Goal: Task Accomplishment & Management: Manage account settings

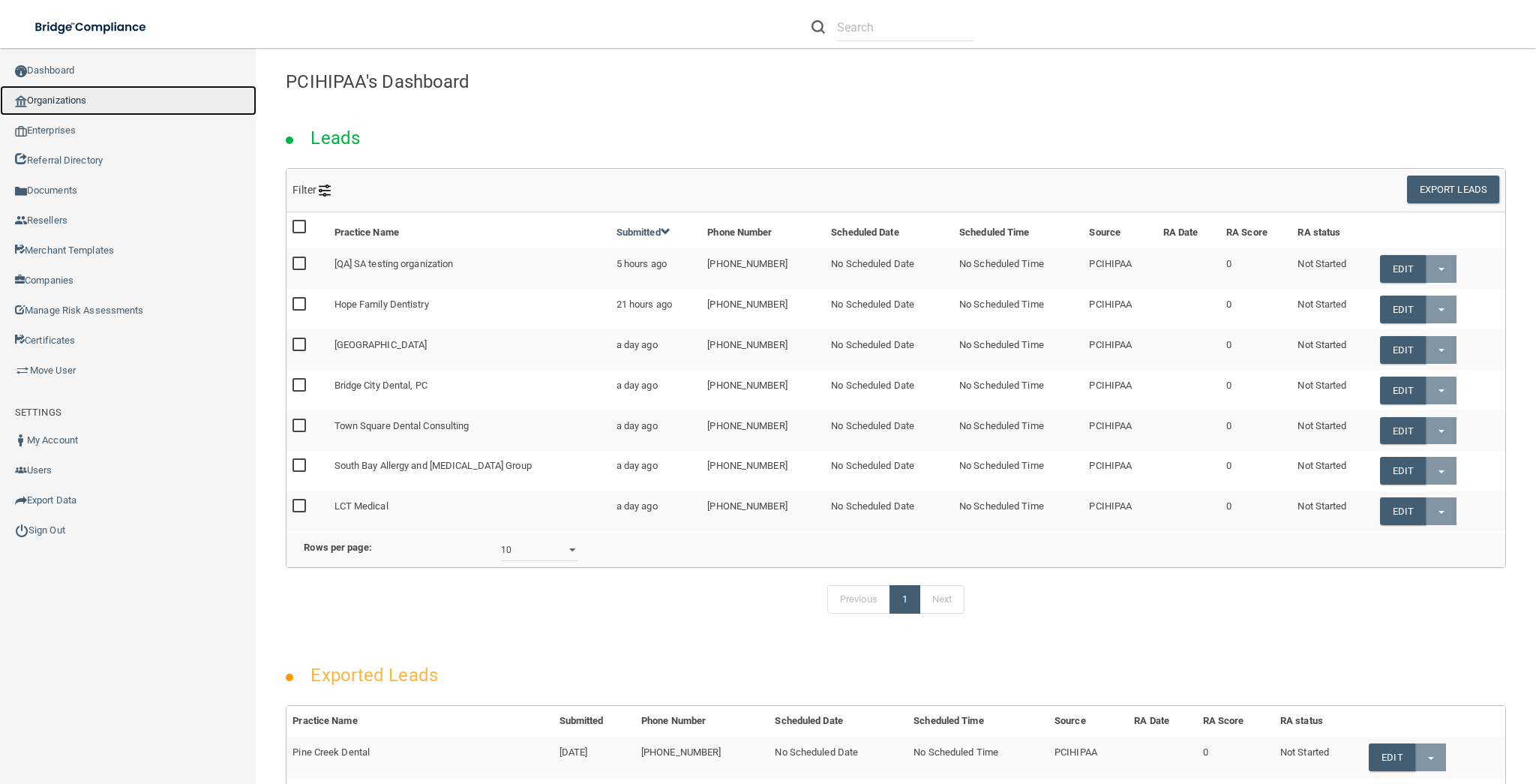
click at [96, 95] on link "Organizations" at bounding box center [128, 100] width 256 height 30
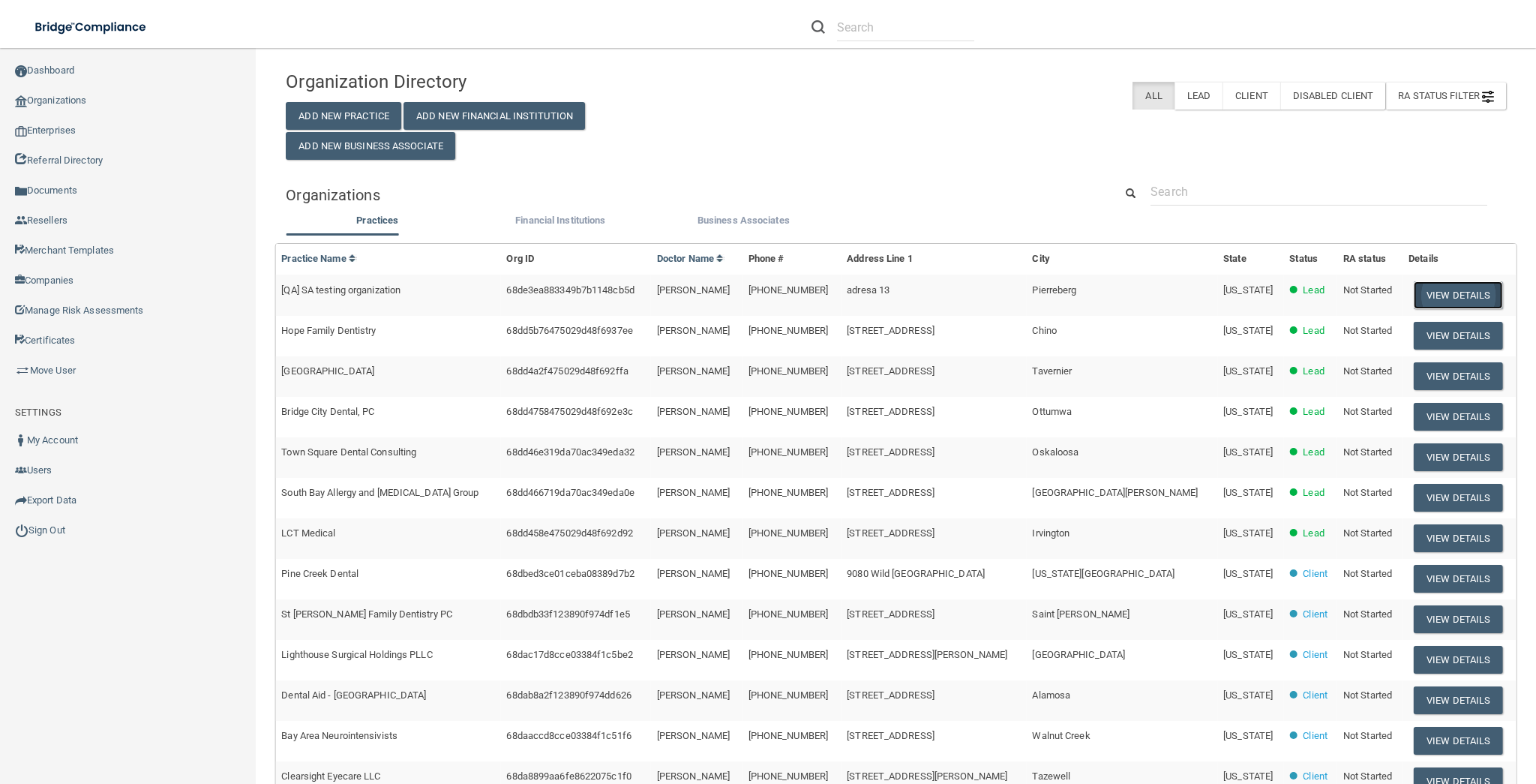
click at [1432, 291] on button "View Details" at bounding box center [1459, 296] width 89 height 28
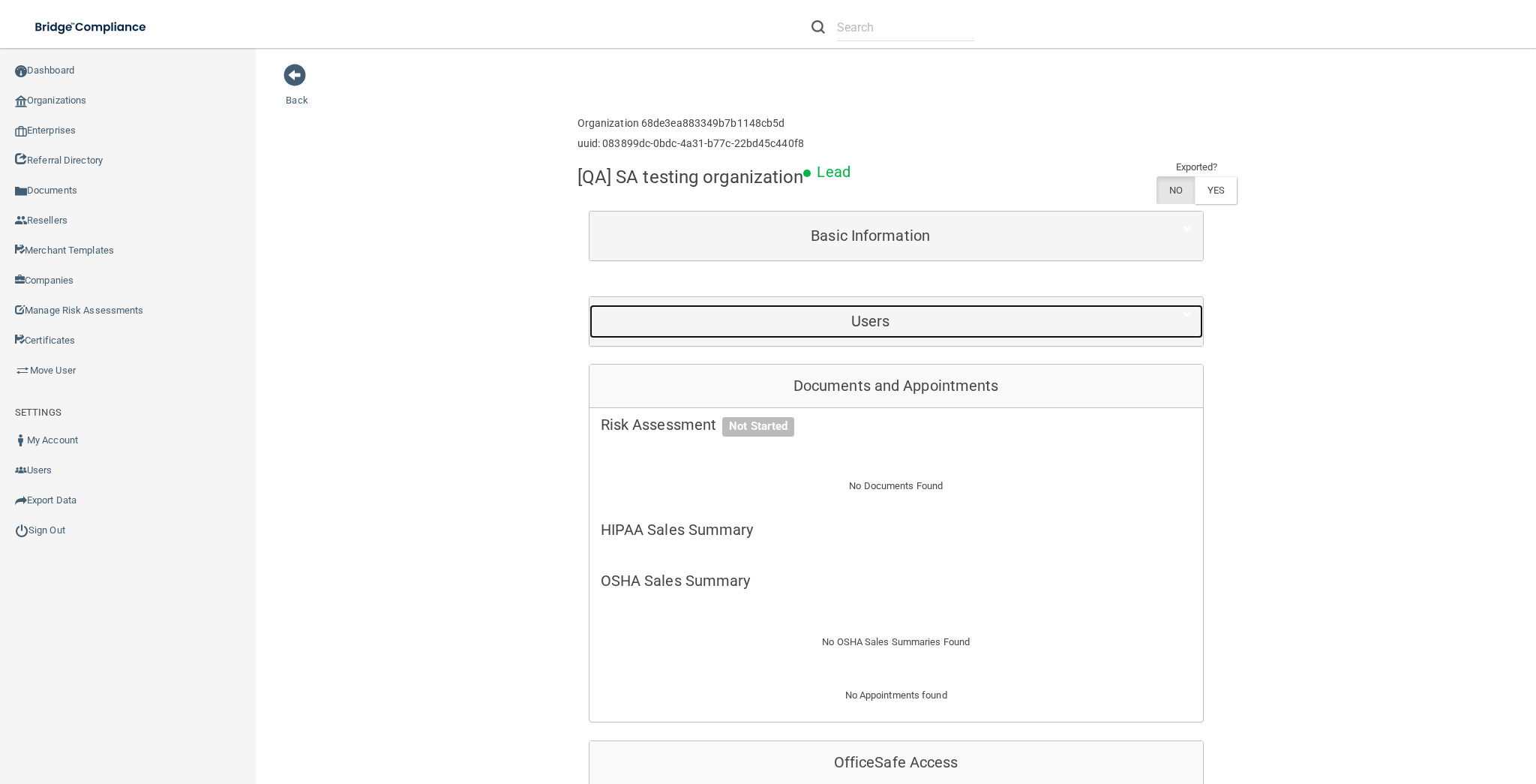
click at [840, 331] on div "Users" at bounding box center [870, 321] width 562 height 34
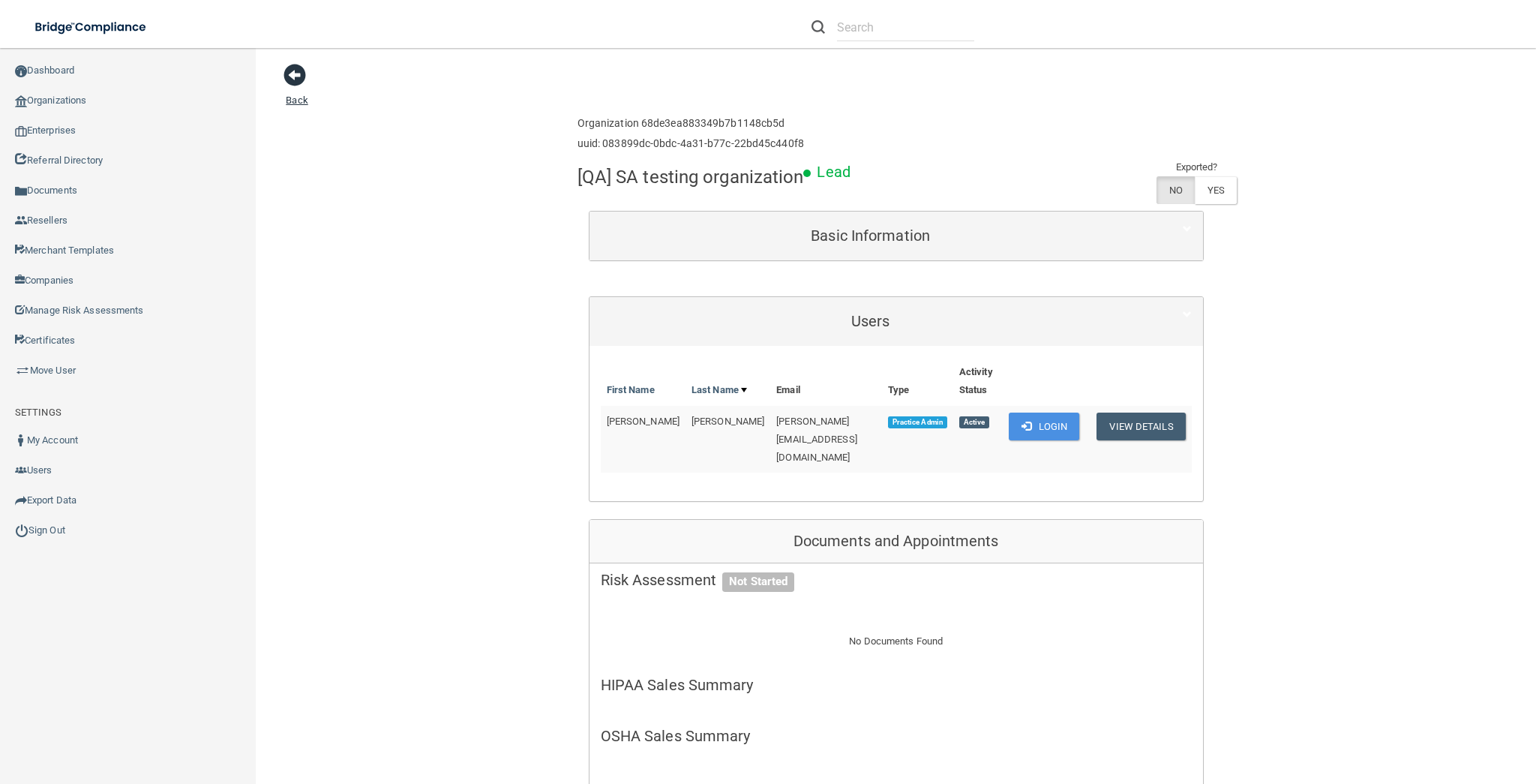
click at [287, 72] on span at bounding box center [295, 75] width 23 height 23
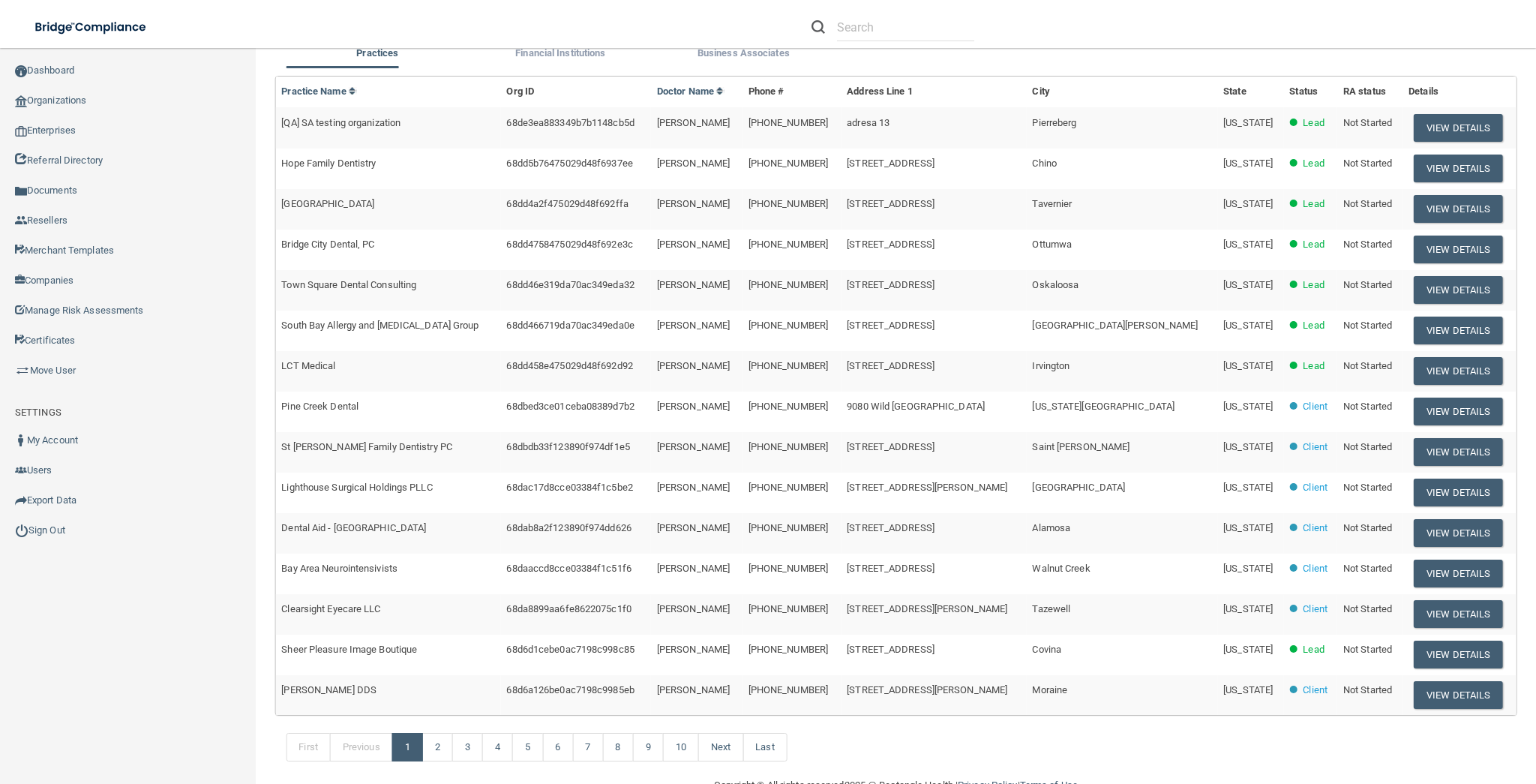
scroll to position [201, 0]
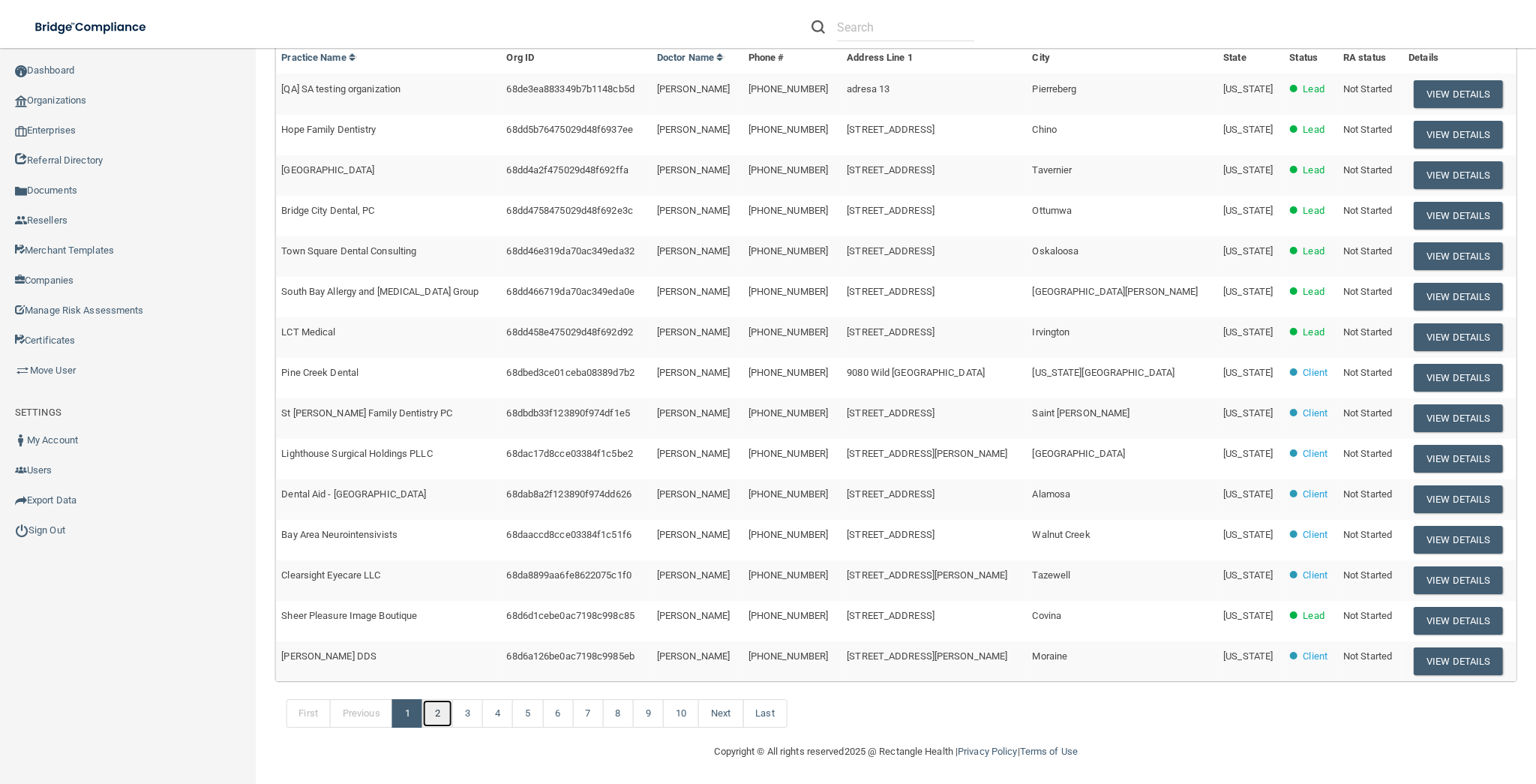
click at [442, 700] on link "2" at bounding box center [437, 713] width 30 height 29
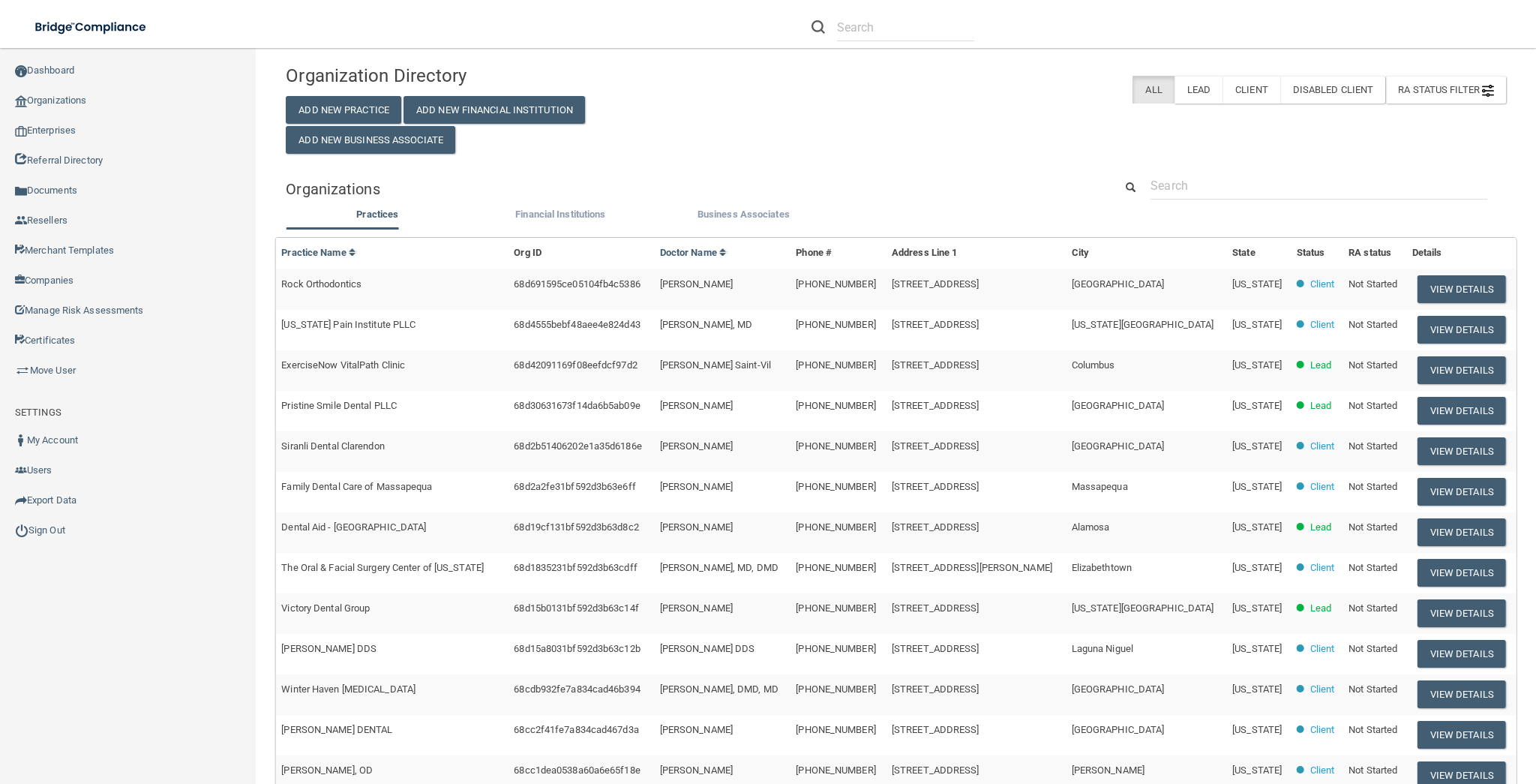
scroll to position [201, 0]
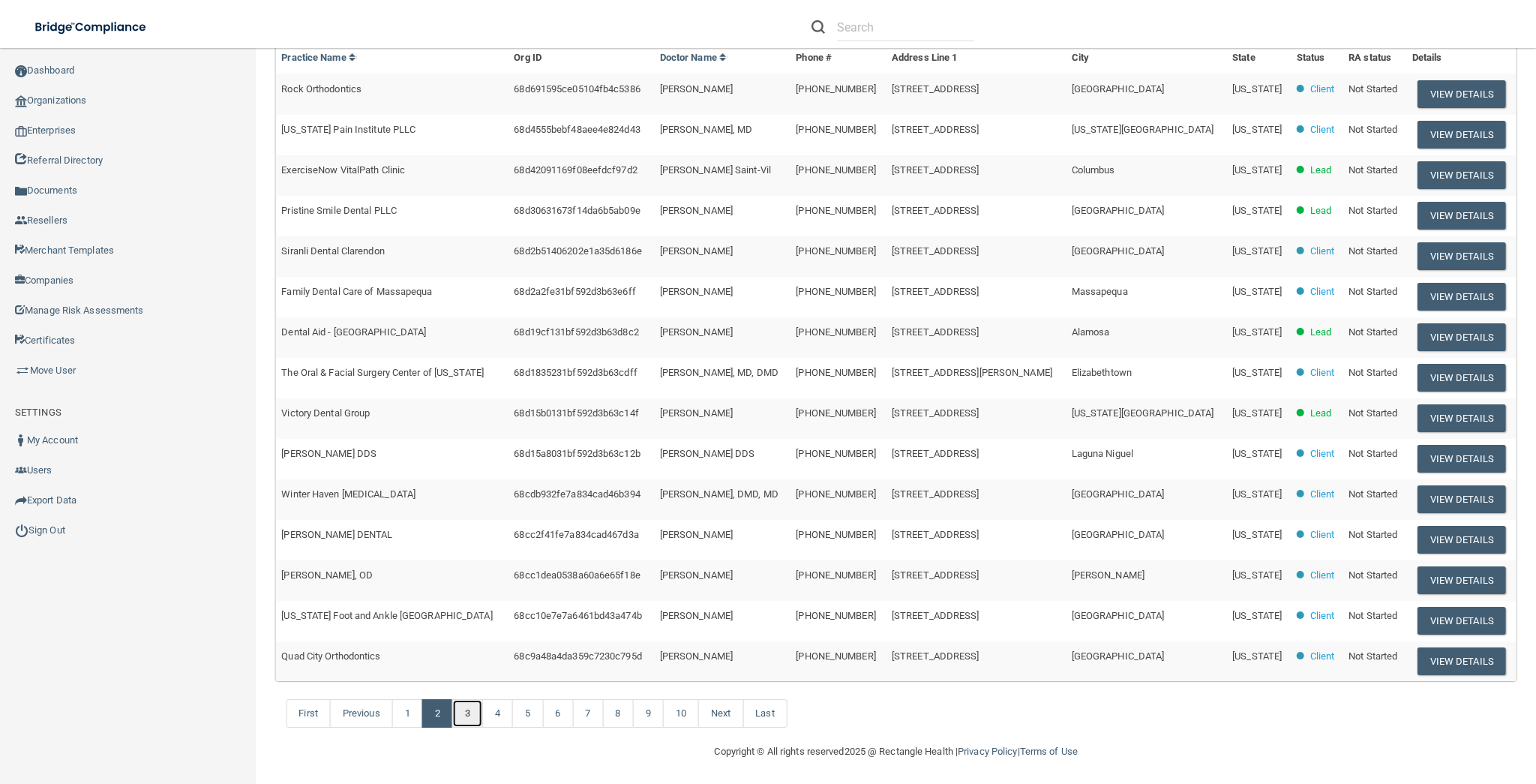
click at [476, 709] on link "3" at bounding box center [467, 713] width 30 height 29
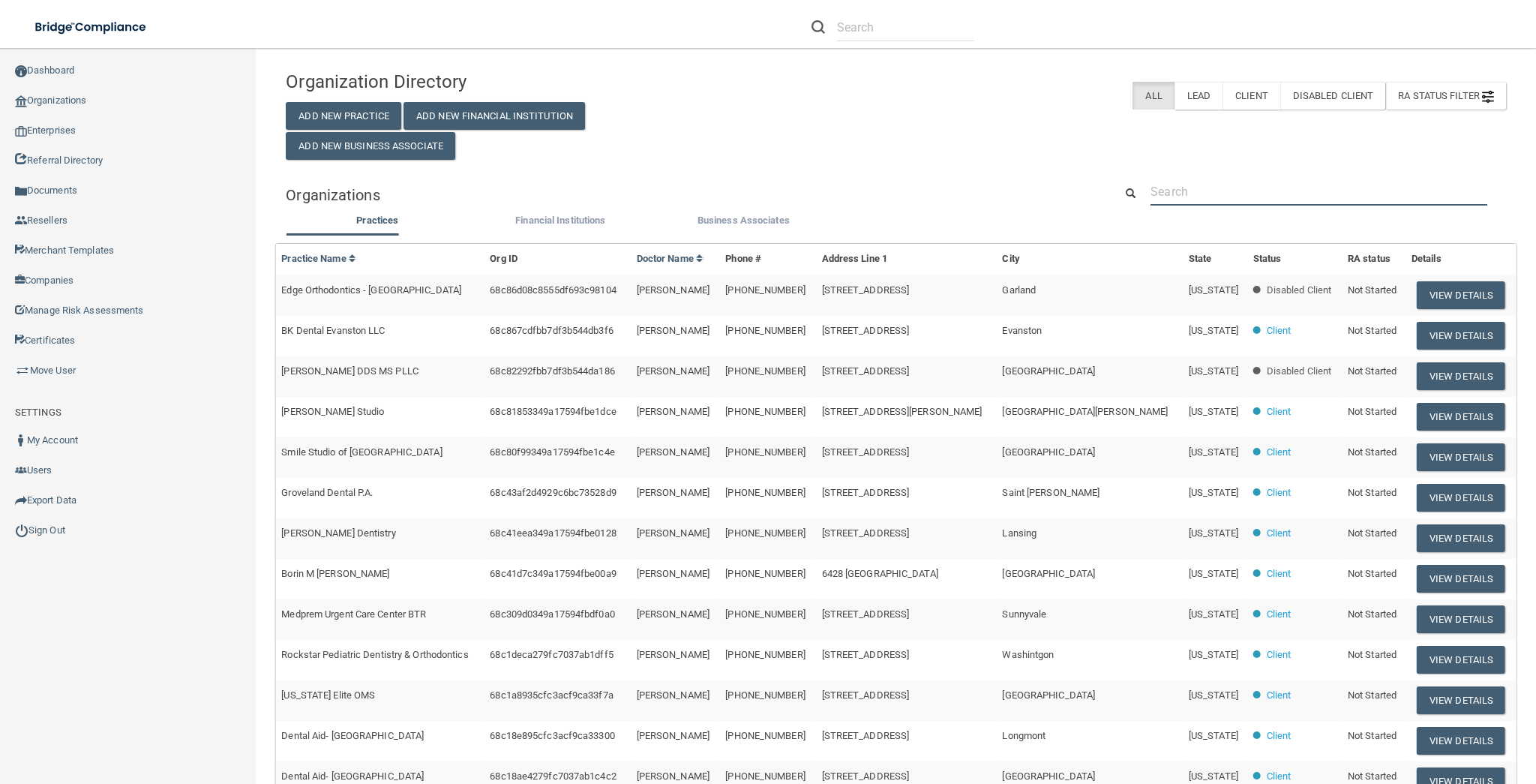
click at [1175, 180] on input "text" at bounding box center [1319, 192] width 336 height 28
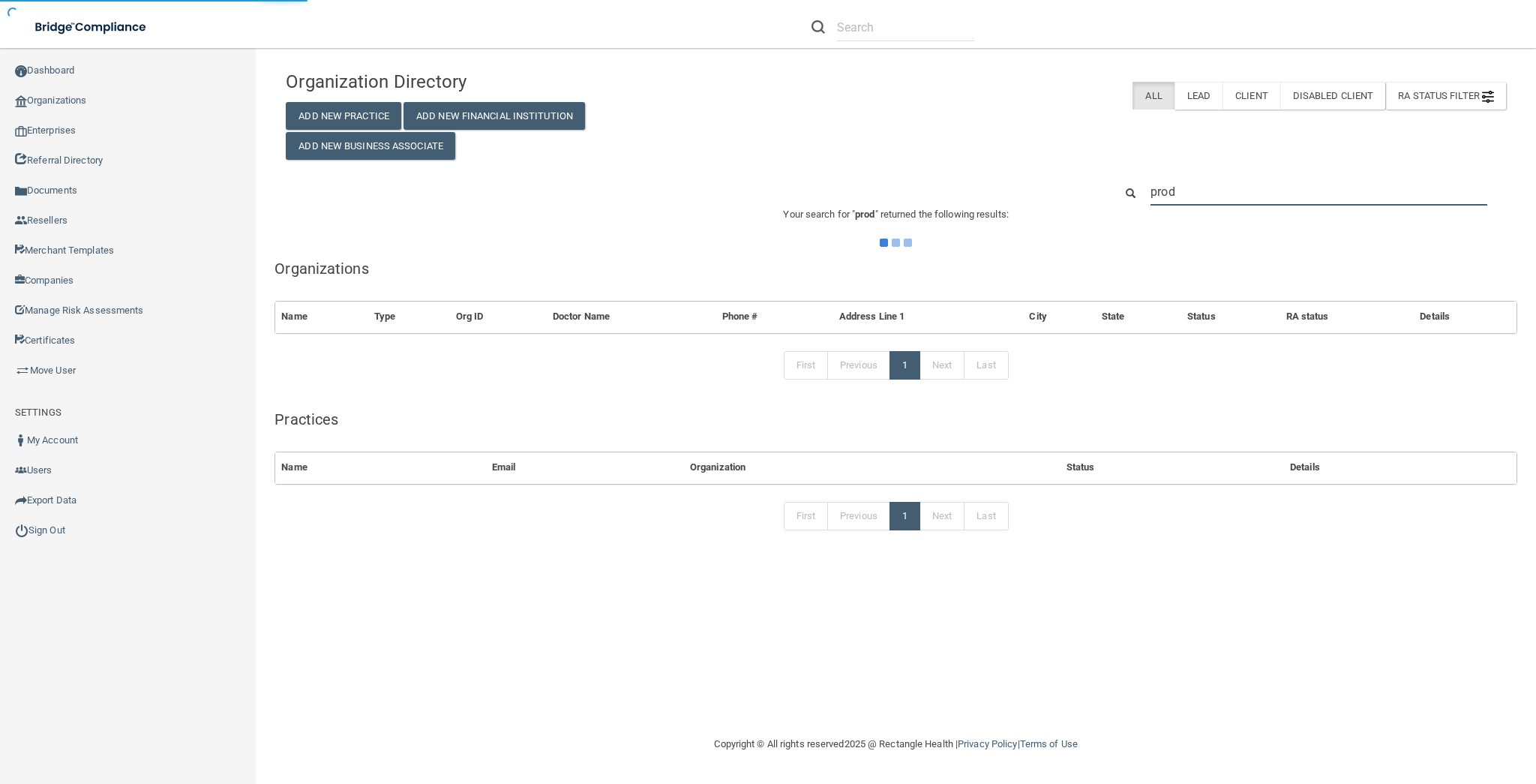
type input "produ"
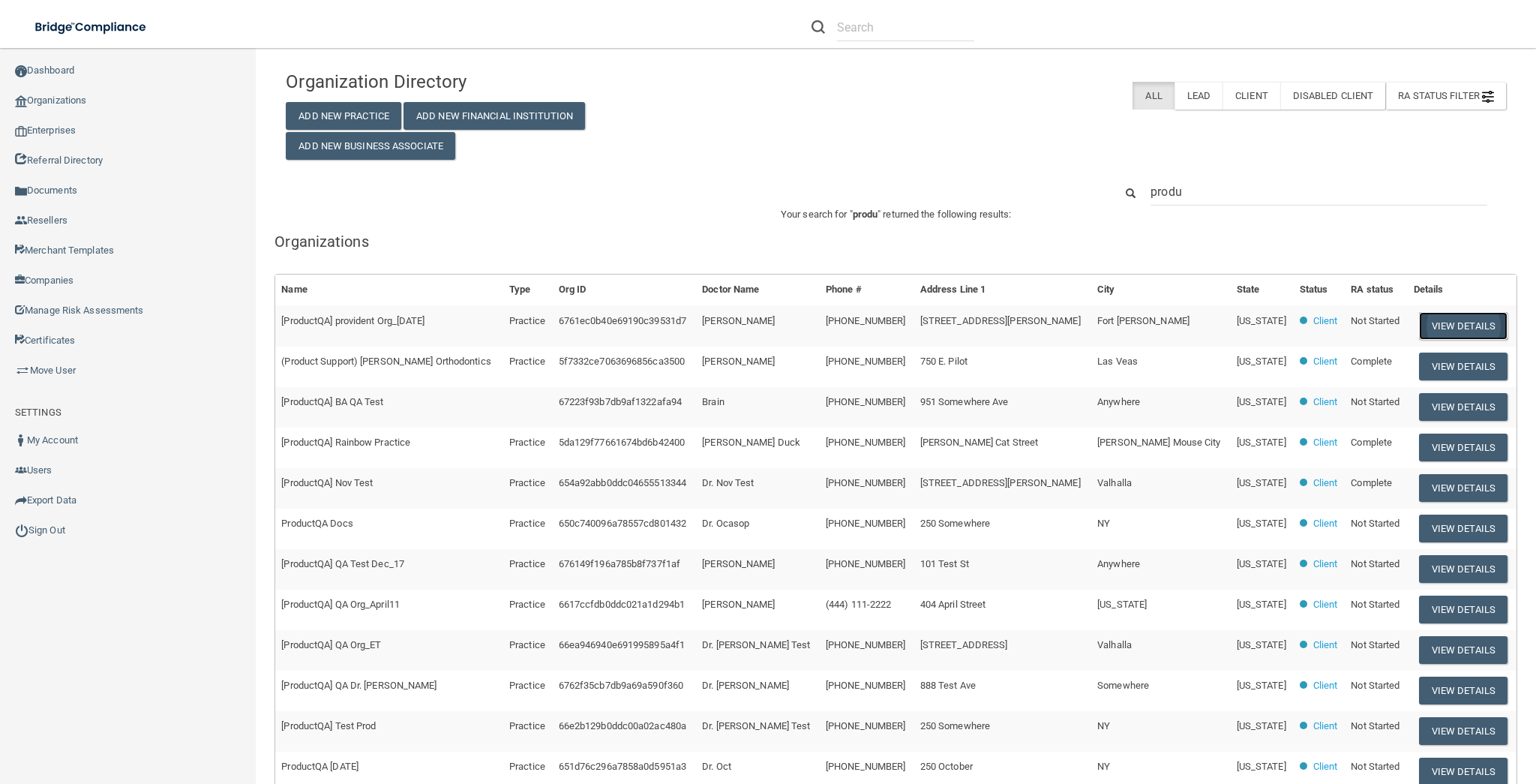
click at [1454, 322] on button "View Details" at bounding box center [1464, 326] width 89 height 28
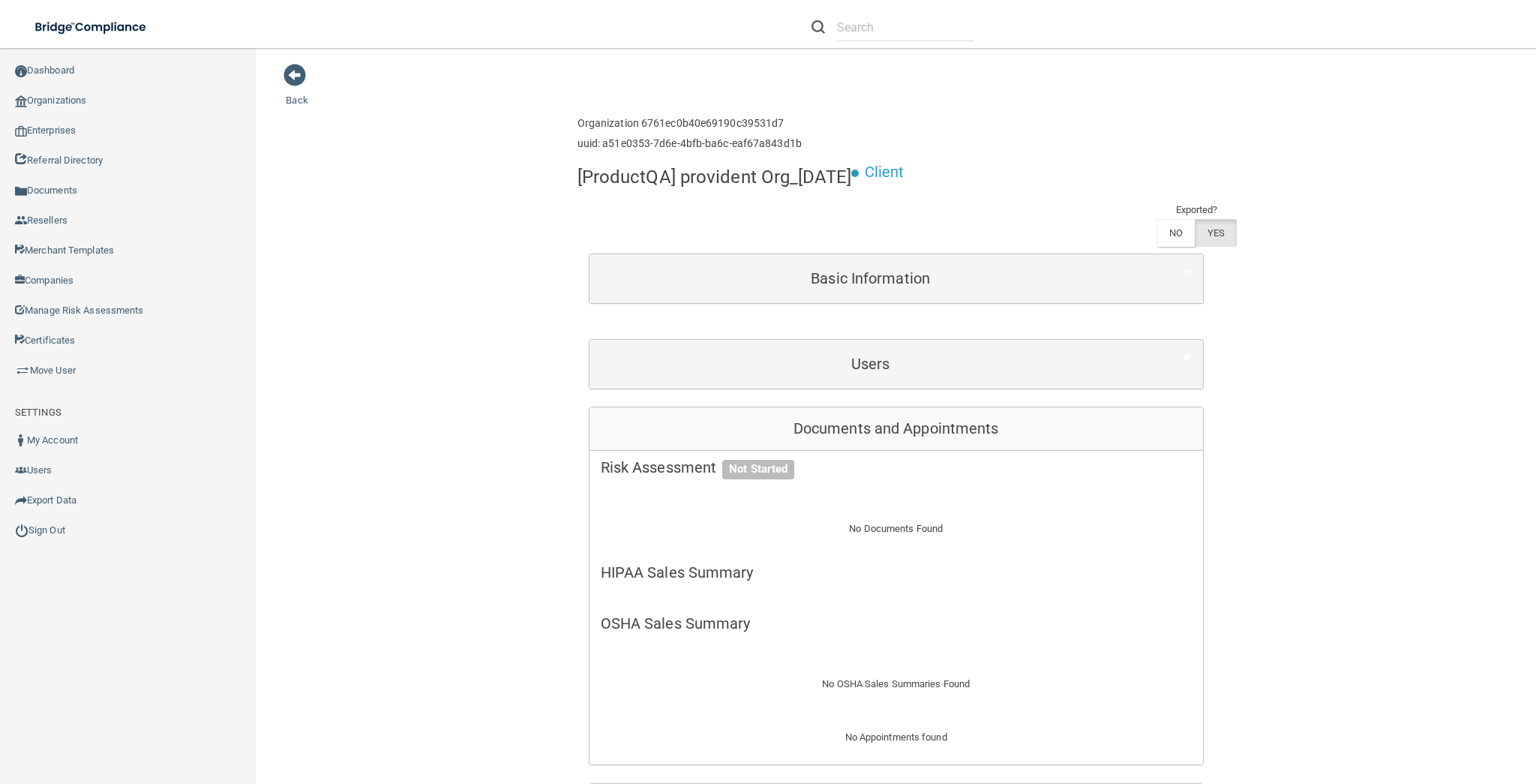
click at [841, 381] on div "Users" at bounding box center [896, 364] width 614 height 49
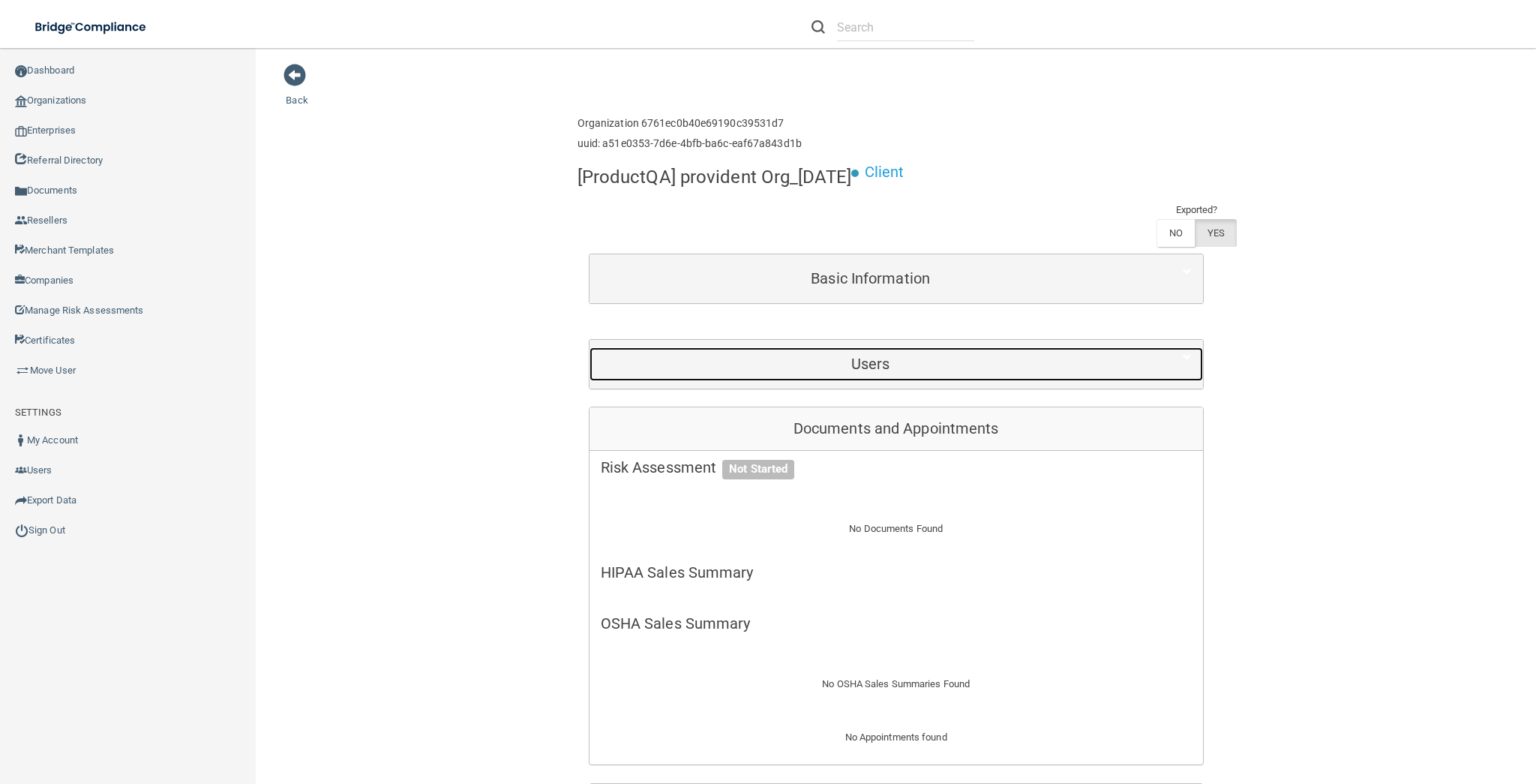
click at [868, 367] on h5 "Users" at bounding box center [870, 363] width 540 height 17
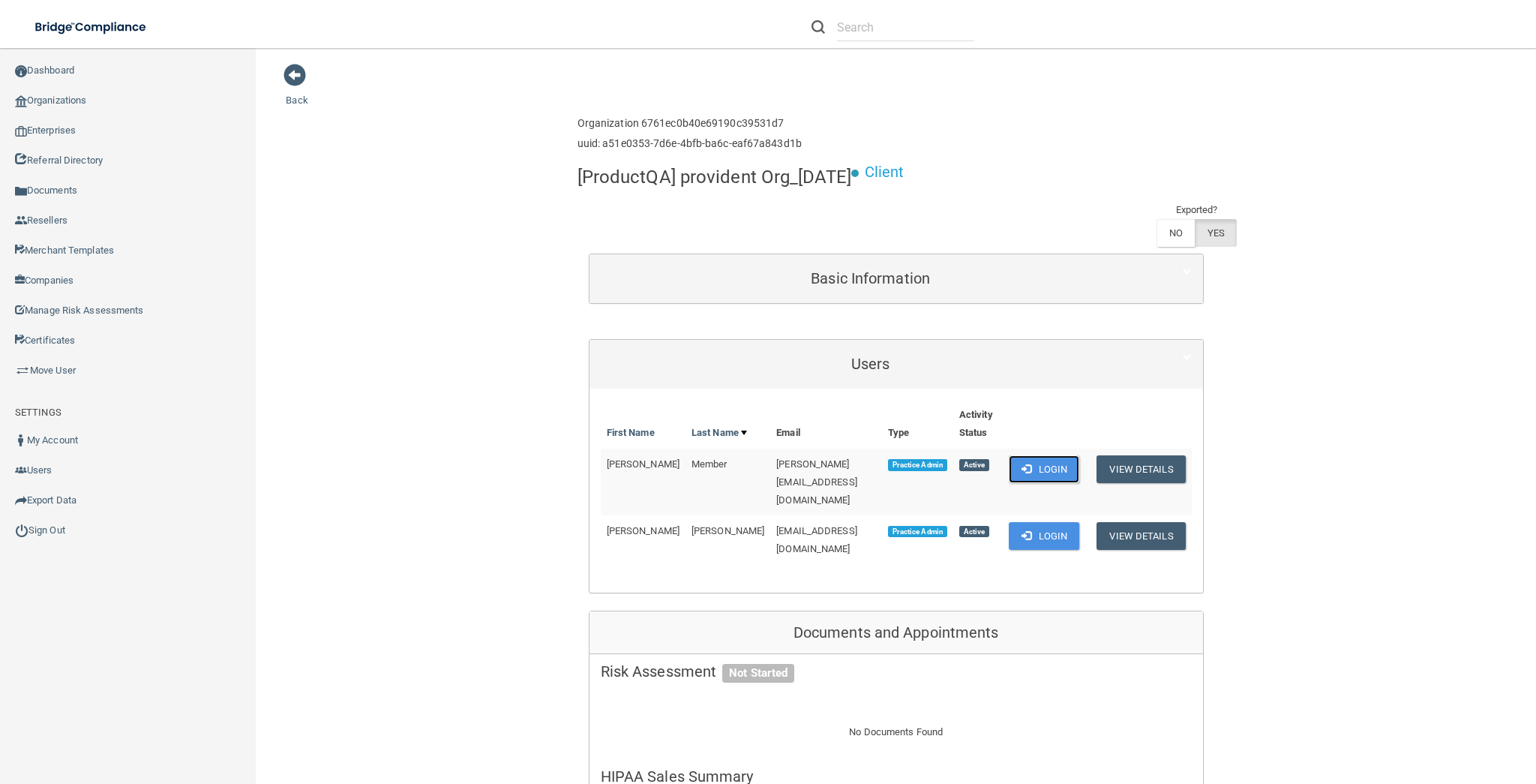
click at [1034, 469] on button "Login" at bounding box center [1045, 469] width 71 height 28
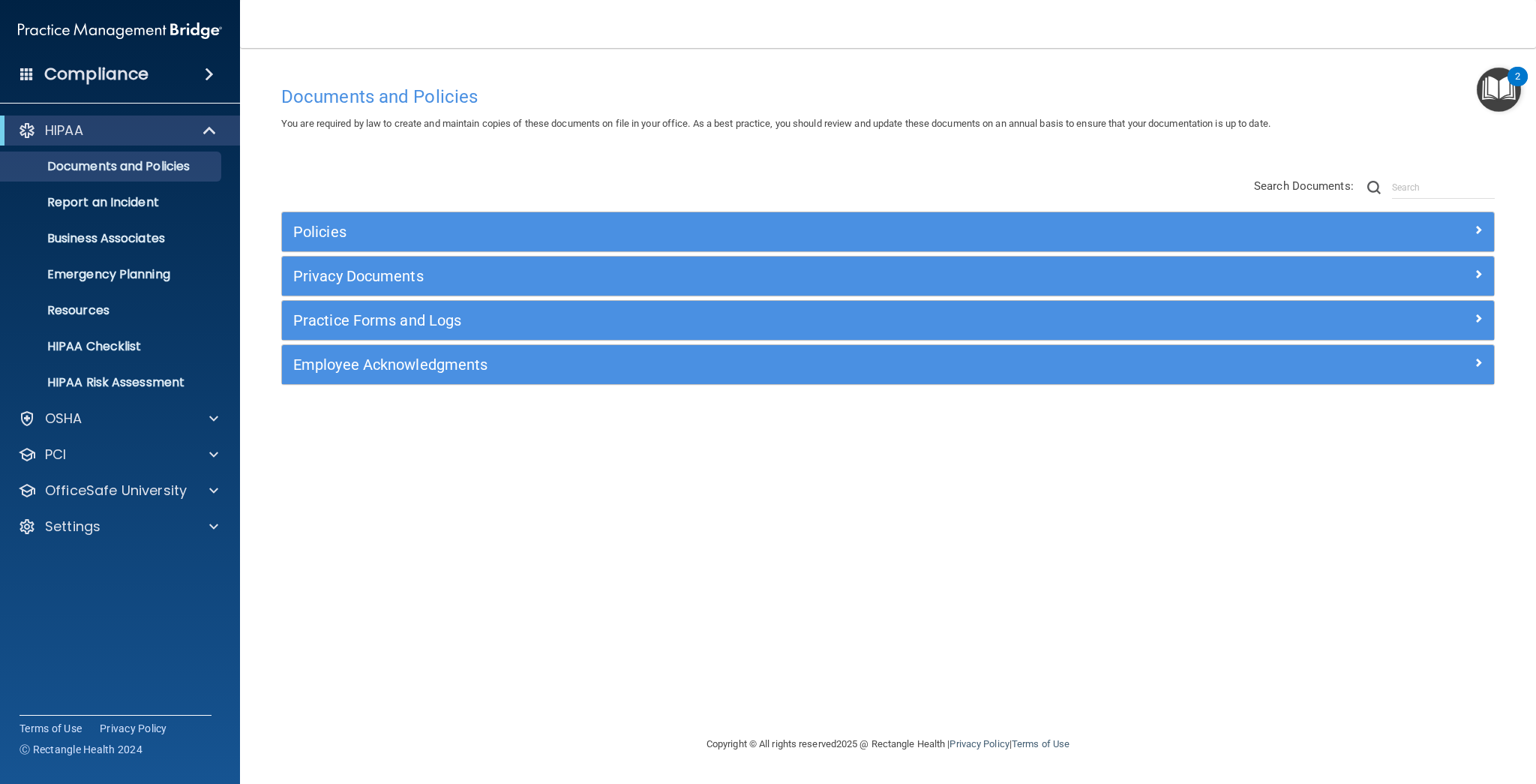
click at [381, 590] on div "Documents and Policies You are required by law to create and maintain copies of…" at bounding box center [888, 407] width 1236 height 657
click at [802, 575] on div "Documents and Policies You are required by law to create and maintain copies of…" at bounding box center [888, 407] width 1236 height 657
click at [176, 521] on div "Settings" at bounding box center [100, 526] width 186 height 18
click at [150, 678] on link "Sign Out" at bounding box center [103, 670] width 236 height 30
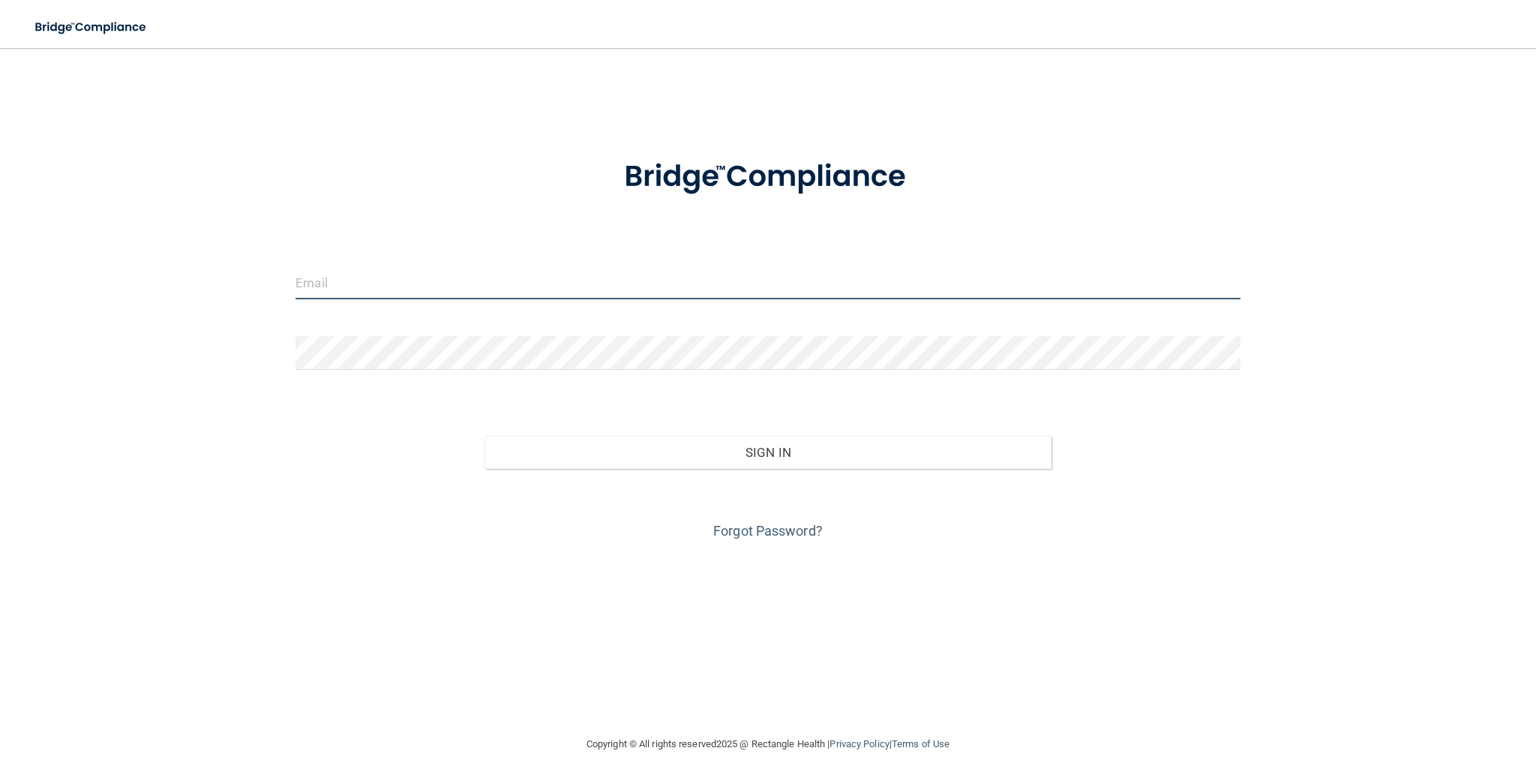
type input "jerko.culina@devot.team"
